Goal: Task Accomplishment & Management: Complete application form

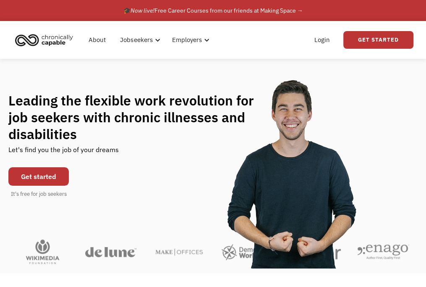
click at [39, 176] on link "Get started" at bounding box center [38, 176] width 60 height 18
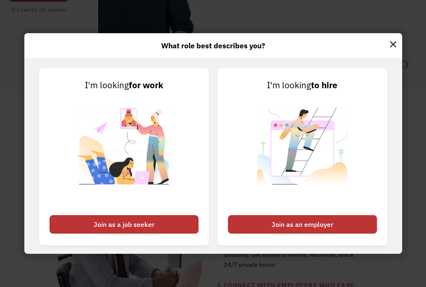
scroll to position [301, 0]
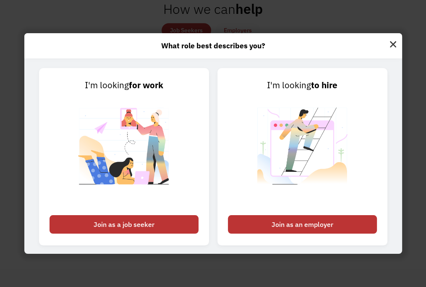
click at [262, 232] on link "Get started for free" at bounding box center [263, 232] width 78 height 16
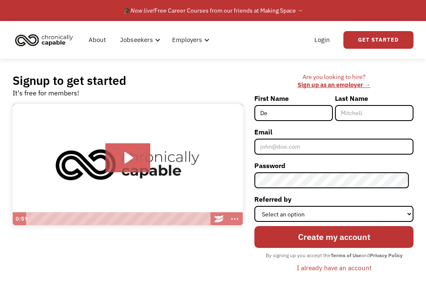
type input "D"
type input "Demir"
type input "Ajvazi"
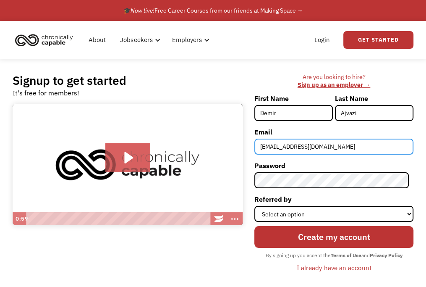
type input "[EMAIL_ADDRESS][DOMAIN_NAME]"
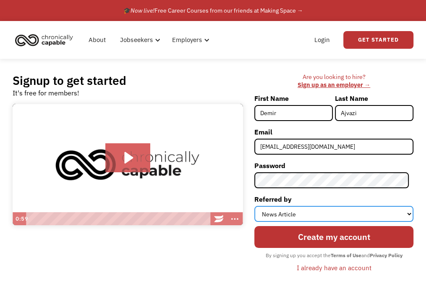
select select "Search Engine"
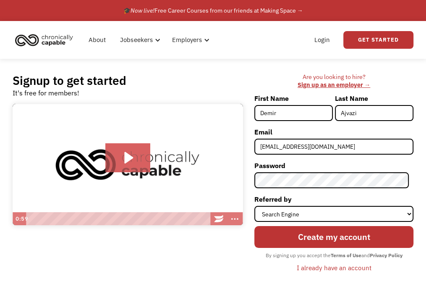
click at [337, 237] on input "Create my account" at bounding box center [334, 236] width 159 height 21
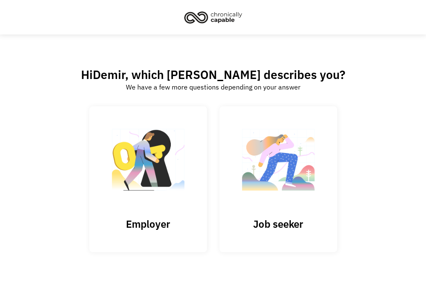
click at [278, 179] on link "Job seeker" at bounding box center [279, 179] width 118 height 146
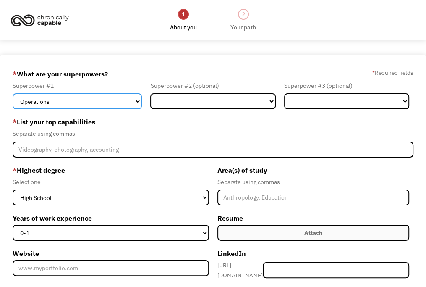
select select "Technology"
click at [13, 93] on select "Marketing Human Resources Finance Technology Operations Sales Industrial & Manu…" at bounding box center [77, 101] width 129 height 16
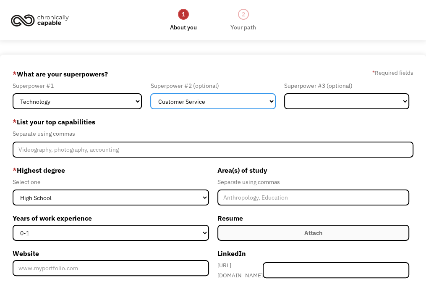
click at [150, 93] on select "Marketing Human Resources Finance Technology Operations Sales Industrial & Manu…" at bounding box center [212, 101] width 125 height 16
select select "Sales"
click at [150, 93] on select "Marketing Human Resources Finance Technology Operations Sales Industrial & Manu…" at bounding box center [212, 101] width 125 height 16
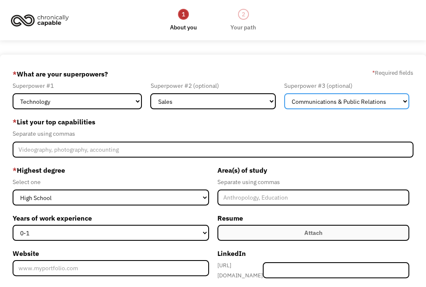
select select "Customer Service"
click at [284, 93] on select "Marketing Human Resources Finance Technology Operations Sales Industrial & Manu…" at bounding box center [346, 101] width 125 height 16
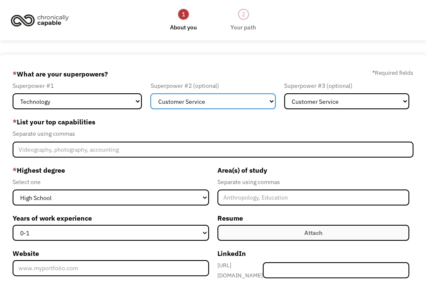
select select "Sales"
click at [150, 93] on select "Marketing Human Resources Finance Technology Operations Sales Industrial & Manu…" at bounding box center [212, 101] width 125 height 16
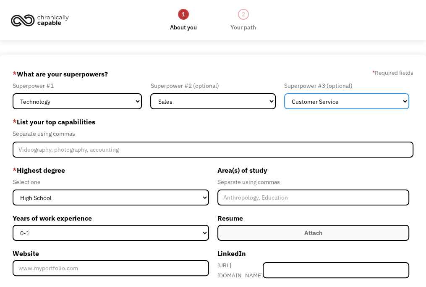
select select "Communications & Public Relations"
select select "Marketing"
select select "Sales"
click at [284, 93] on select "Marketing Human Resources Finance Technology Operations Sales Industrial & Manu…" at bounding box center [346, 101] width 125 height 16
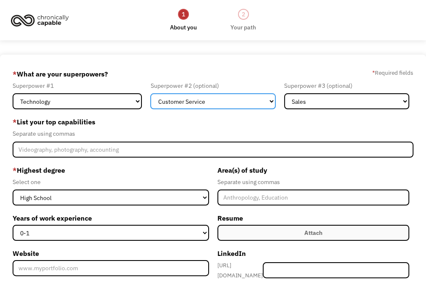
select select "Sales"
click at [150, 93] on select "Marketing Human Resources Finance Technology Operations Sales Industrial & Manu…" at bounding box center [212, 101] width 125 height 16
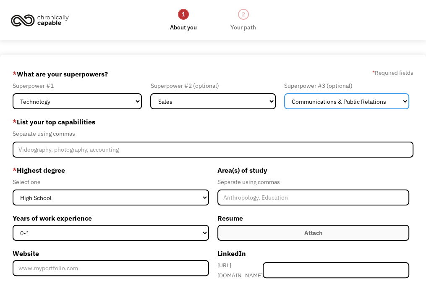
select select "Customer Service"
click at [284, 93] on select "Marketing Human Resources Finance Technology Operations Sales Industrial & Manu…" at bounding box center [346, 101] width 125 height 16
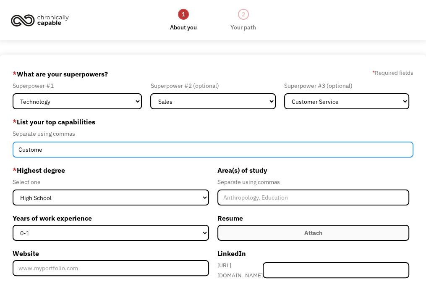
type input "Customer"
type input "T"
type input "Technical support, call center work, audio transcription"
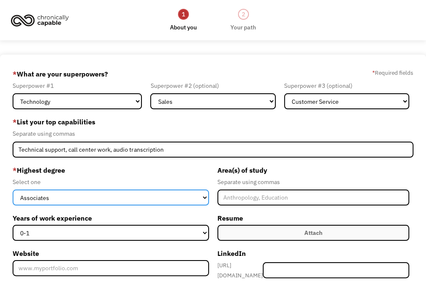
select select "bachelors"
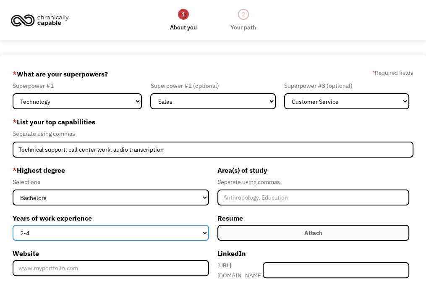
select select "0-1"
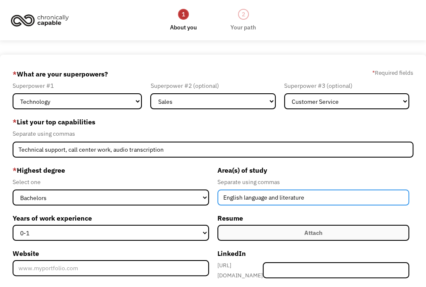
type input "English language and literature"
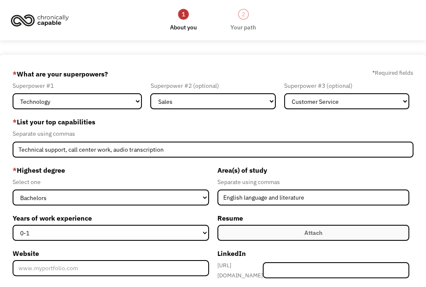
click at [218, 233] on input "Attach" at bounding box center [218, 233] width 0 height 16
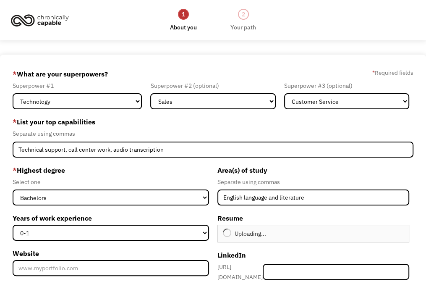
type input "Continue"
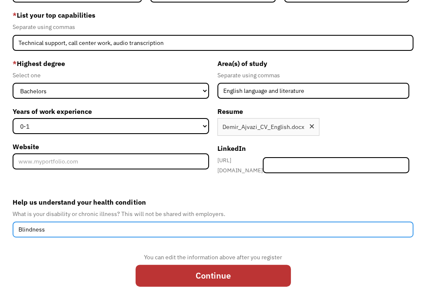
type input "Blindness"
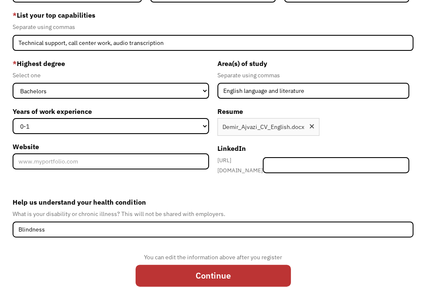
click at [213, 271] on input "Continue" at bounding box center [213, 275] width 155 height 21
type input "Please wait..."
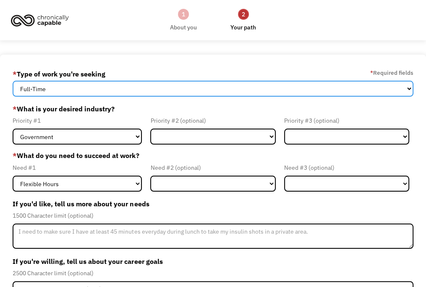
select select "Both Full-Time and Part-Time"
click at [13, 81] on select "Full-Time Part-Time Both Full-Time and Part-Time" at bounding box center [213, 89] width 401 height 16
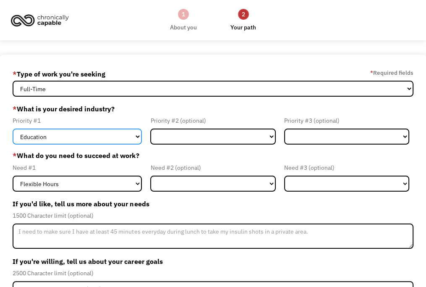
select select "Administrative"
click at [13, 129] on select "Government Finance & Insurance Health & Social Care Tech & Engineering Creative…" at bounding box center [77, 137] width 129 height 16
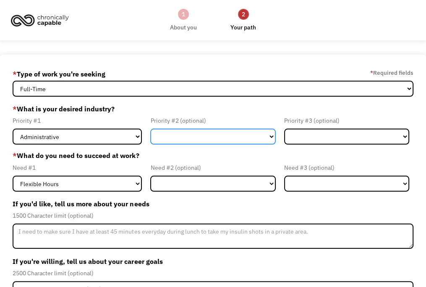
select select "Government"
select select "Finance & Insurance"
click at [150, 129] on select "Government Finance & Insurance Health & Social Care Tech & Engineering Creative…" at bounding box center [212, 137] width 125 height 16
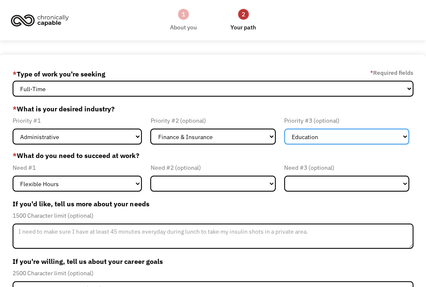
select select "Other"
click at [284, 129] on select "Government Finance & Insurance Health & Social Care Tech & Engineering Creative…" at bounding box center [346, 137] width 125 height 16
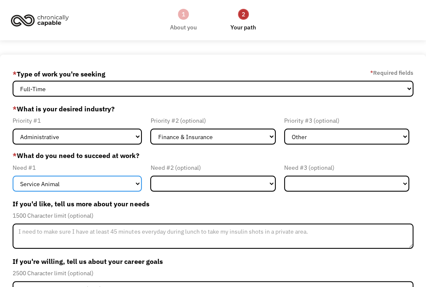
select select "Remote Work"
click at [13, 176] on select "Flexible Hours Remote Work Service Animal On-site Accommodations Visual Support…" at bounding box center [77, 184] width 129 height 16
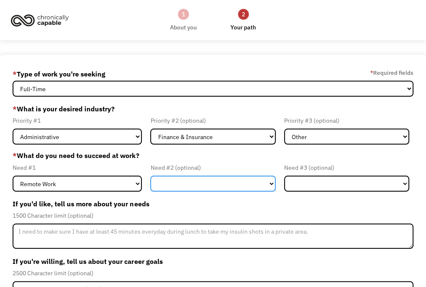
select select "Flexible Hours"
select select "Visual Support"
click at [150, 176] on select "Flexible Hours Remote Work Service Animal On-site Accommodations Visual Support…" at bounding box center [212, 184] width 125 height 16
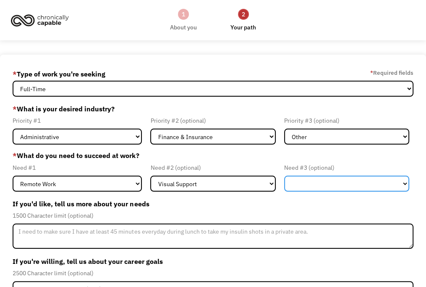
select select "Flexible Hours"
select select "Other"
click at [284, 176] on select "Flexible Hours Remote Work Service Animal On-site Accommodations Visual Support…" at bounding box center [346, 184] width 125 height 16
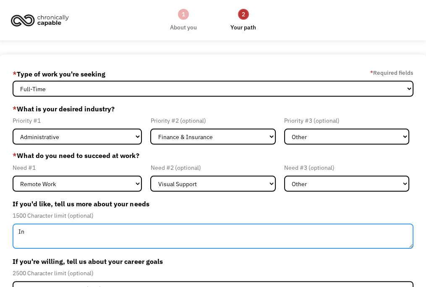
type textarea "I"
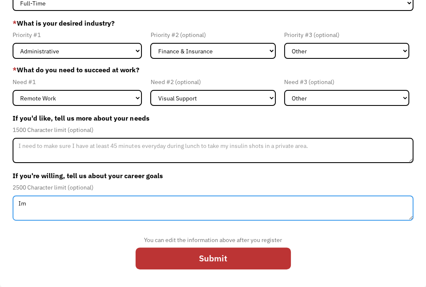
type textarea "I"
type textarea "I want to"
type textarea "A"
type textarea "I want to find a job, where I won't be discriminated by anyone, where I won't be"
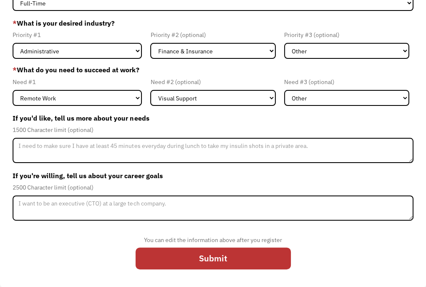
click at [213, 258] on input "Submit" at bounding box center [213, 257] width 155 height 21
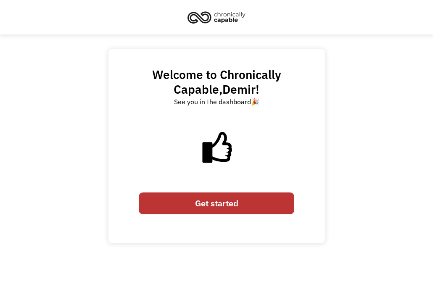
click at [216, 203] on link "Get started" at bounding box center [216, 202] width 155 height 21
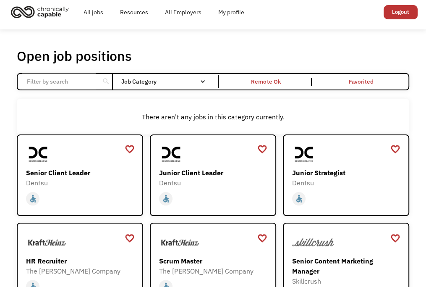
scroll to position [419, 0]
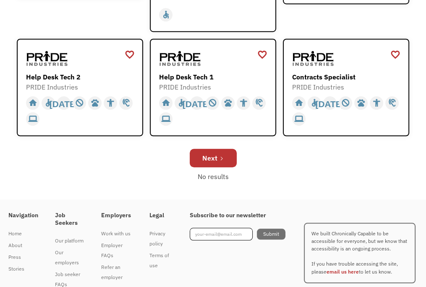
click at [213, 149] on link "Next" at bounding box center [213, 158] width 47 height 18
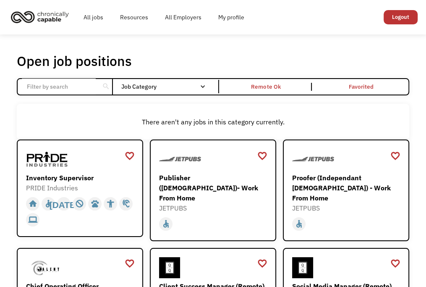
click at [213, 185] on link "Publisher (Independent Contractor)- Work From Home JETPUBS https://go.apply.ci/…" at bounding box center [213, 190] width 126 height 102
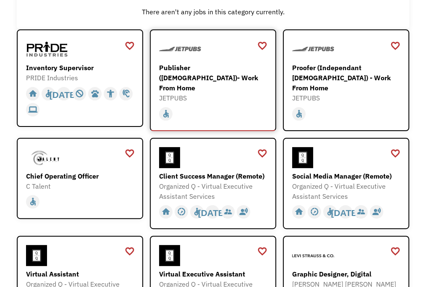
scroll to position [232, 0]
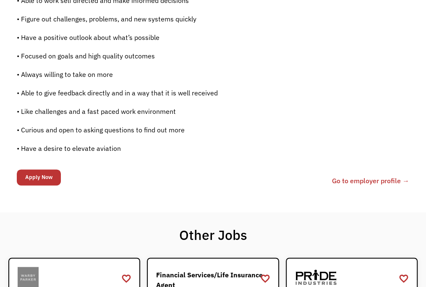
scroll to position [802, 0]
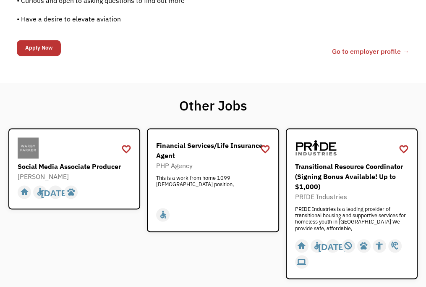
click at [39, 47] on input "Apply Now" at bounding box center [39, 48] width 44 height 16
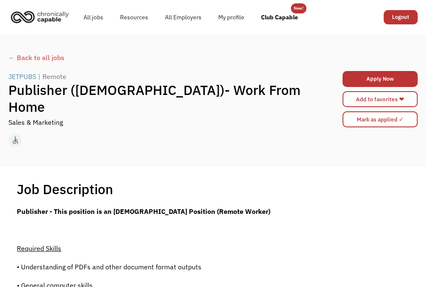
click at [380, 79] on link "Apply Now" at bounding box center [380, 79] width 75 height 16
